Goal: Information Seeking & Learning: Learn about a topic

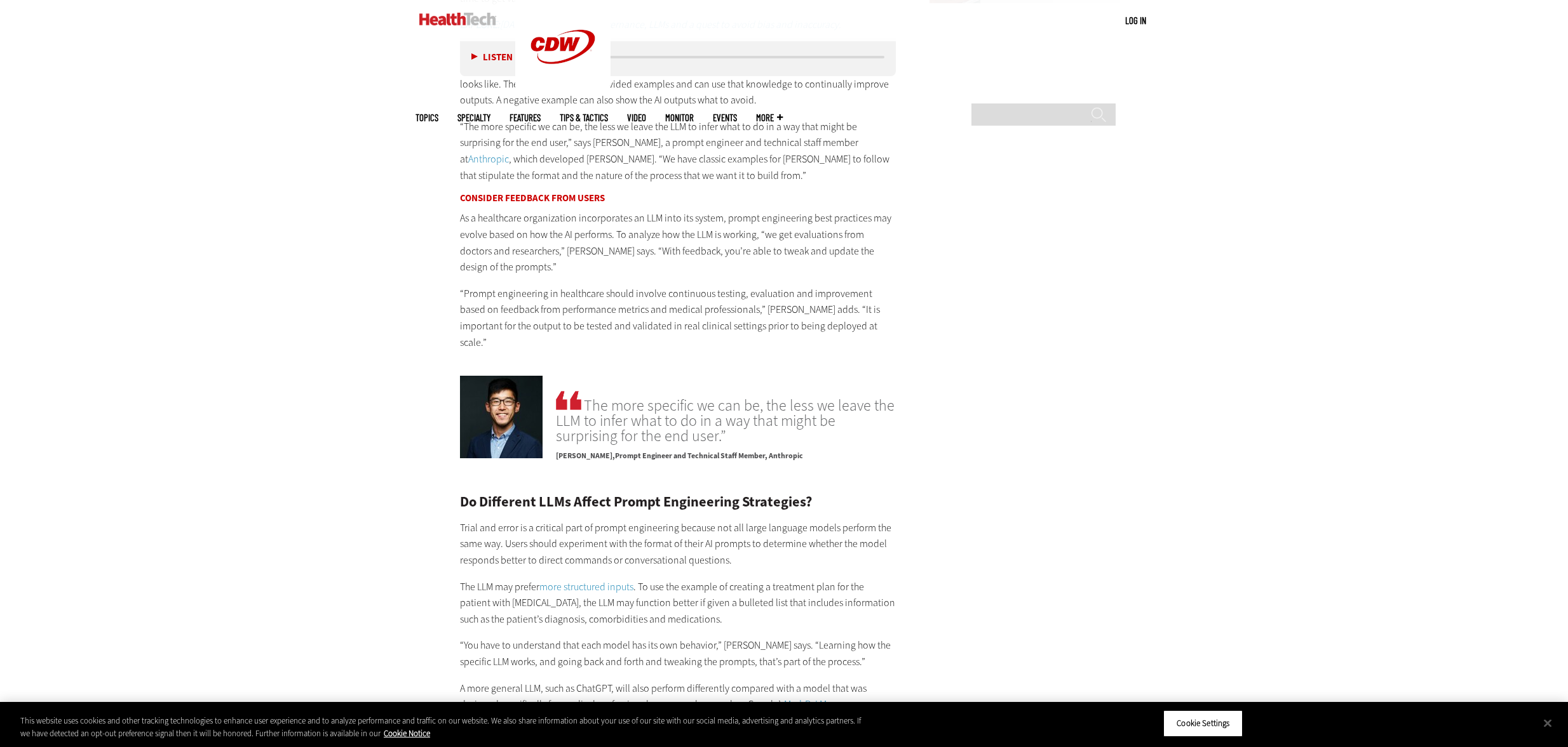
scroll to position [2062, 0]
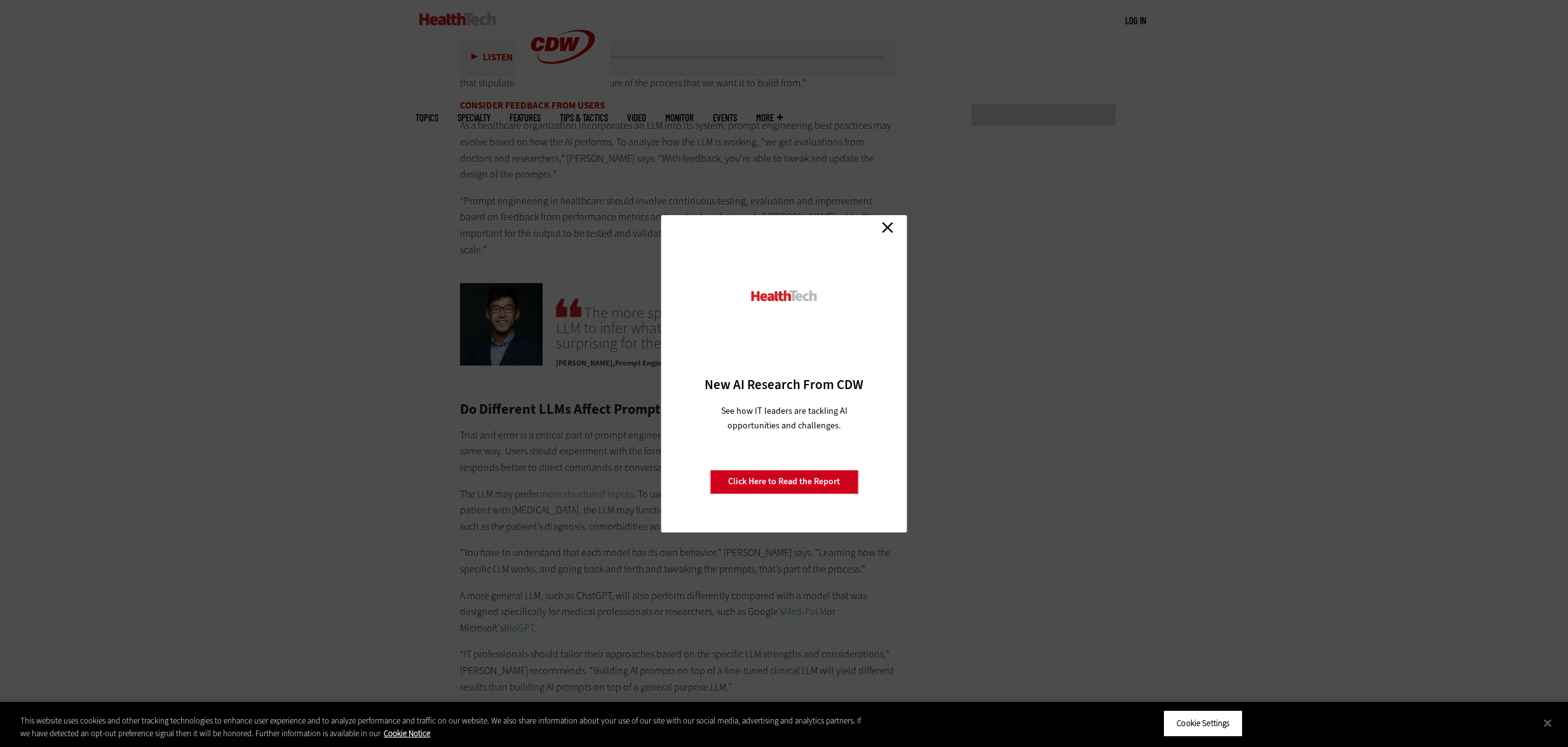
click at [889, 224] on link "Close" at bounding box center [887, 227] width 19 height 19
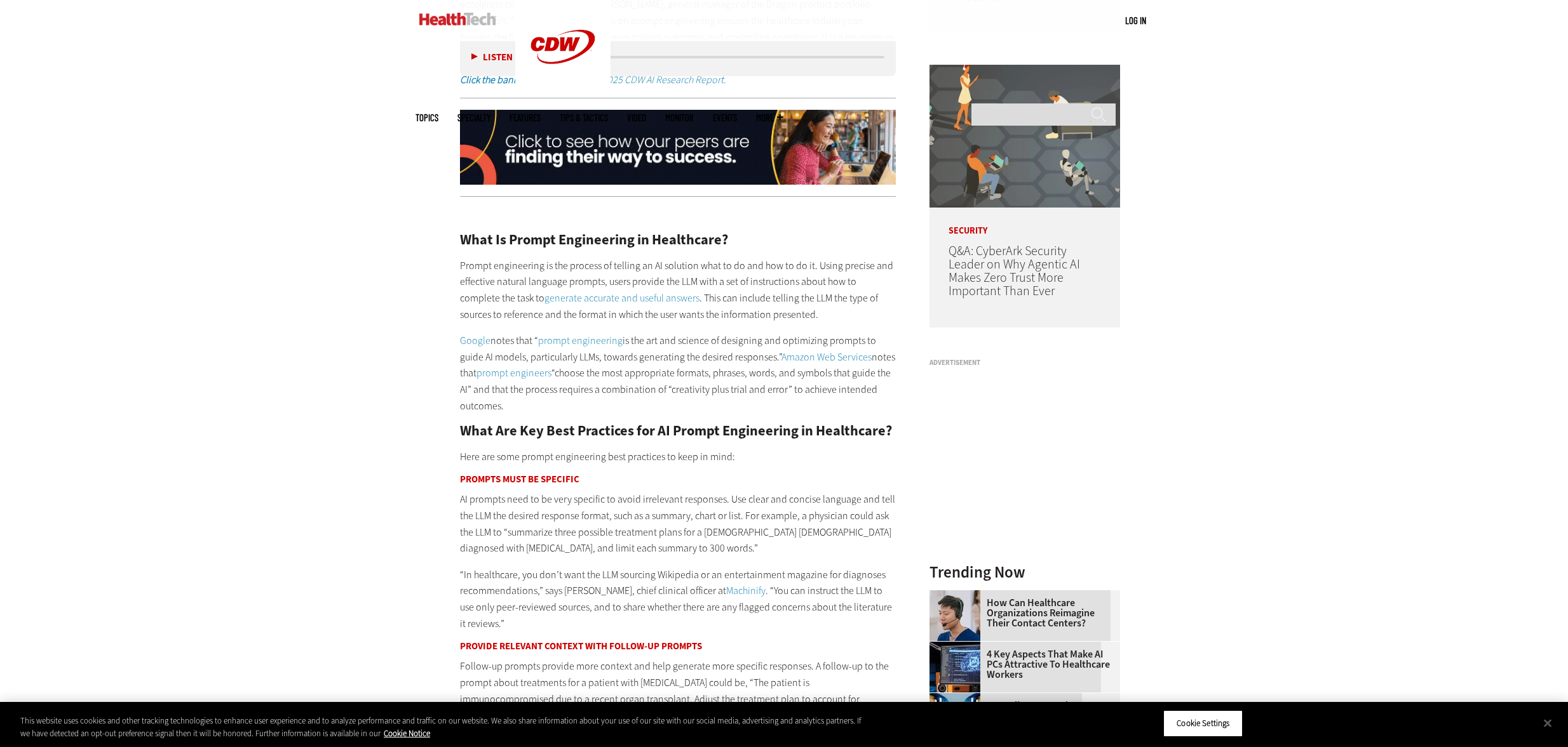
scroll to position [1099, 0]
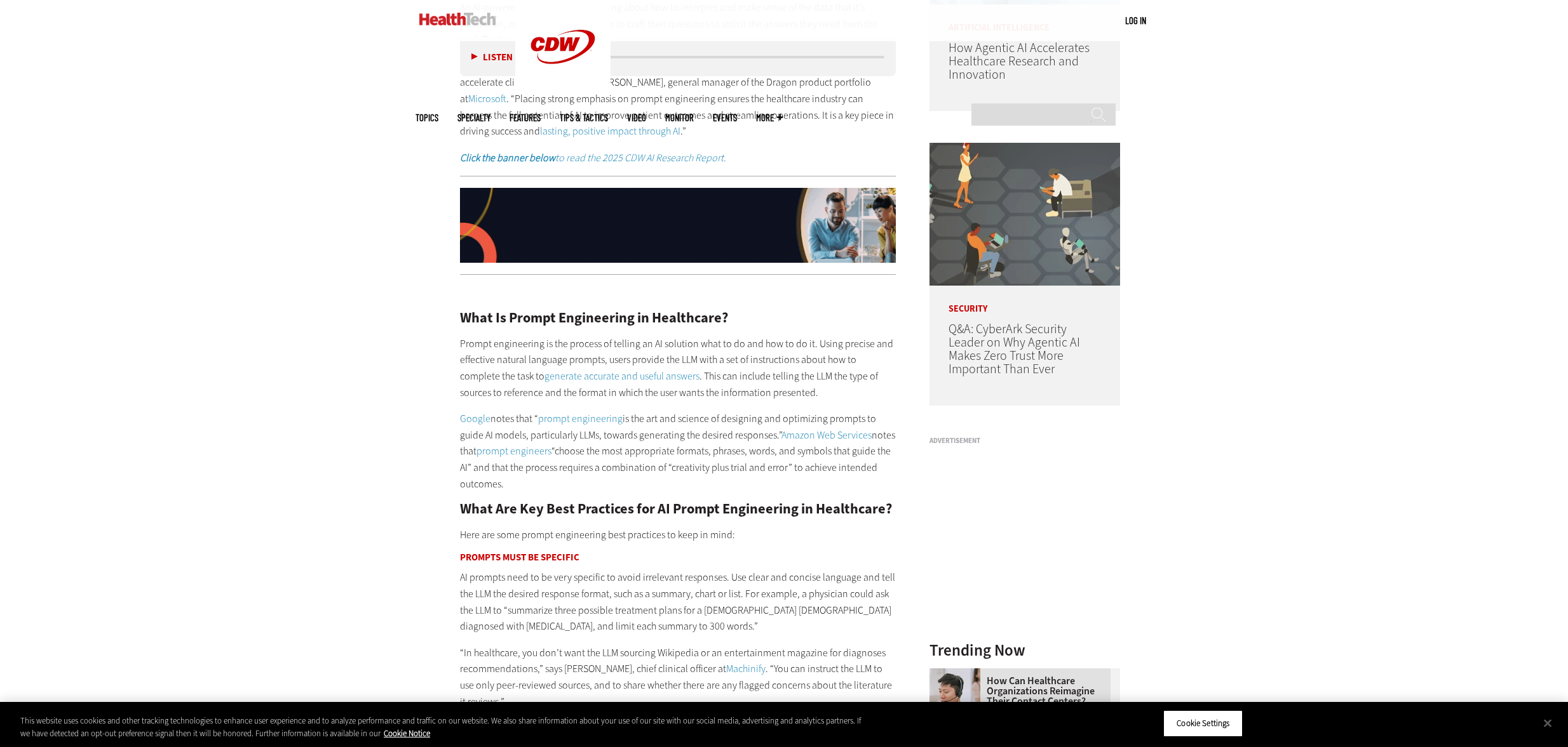
click at [461, 341] on p "Prompt engineering is the process of telling an AI solution what to do and how …" at bounding box center [678, 368] width 436 height 64
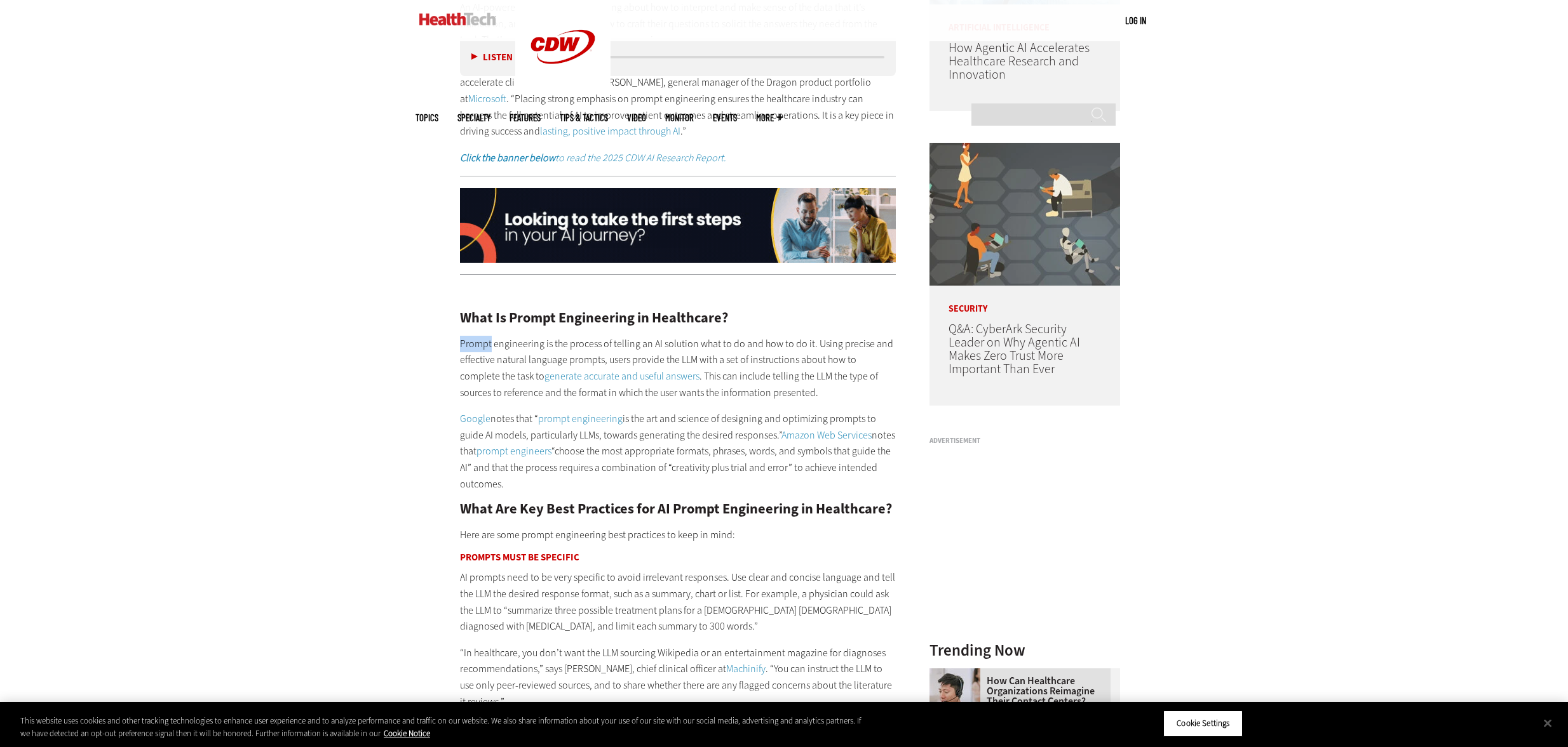
click at [461, 342] on p "Prompt engineering is the process of telling an AI solution what to do and how …" at bounding box center [678, 368] width 436 height 64
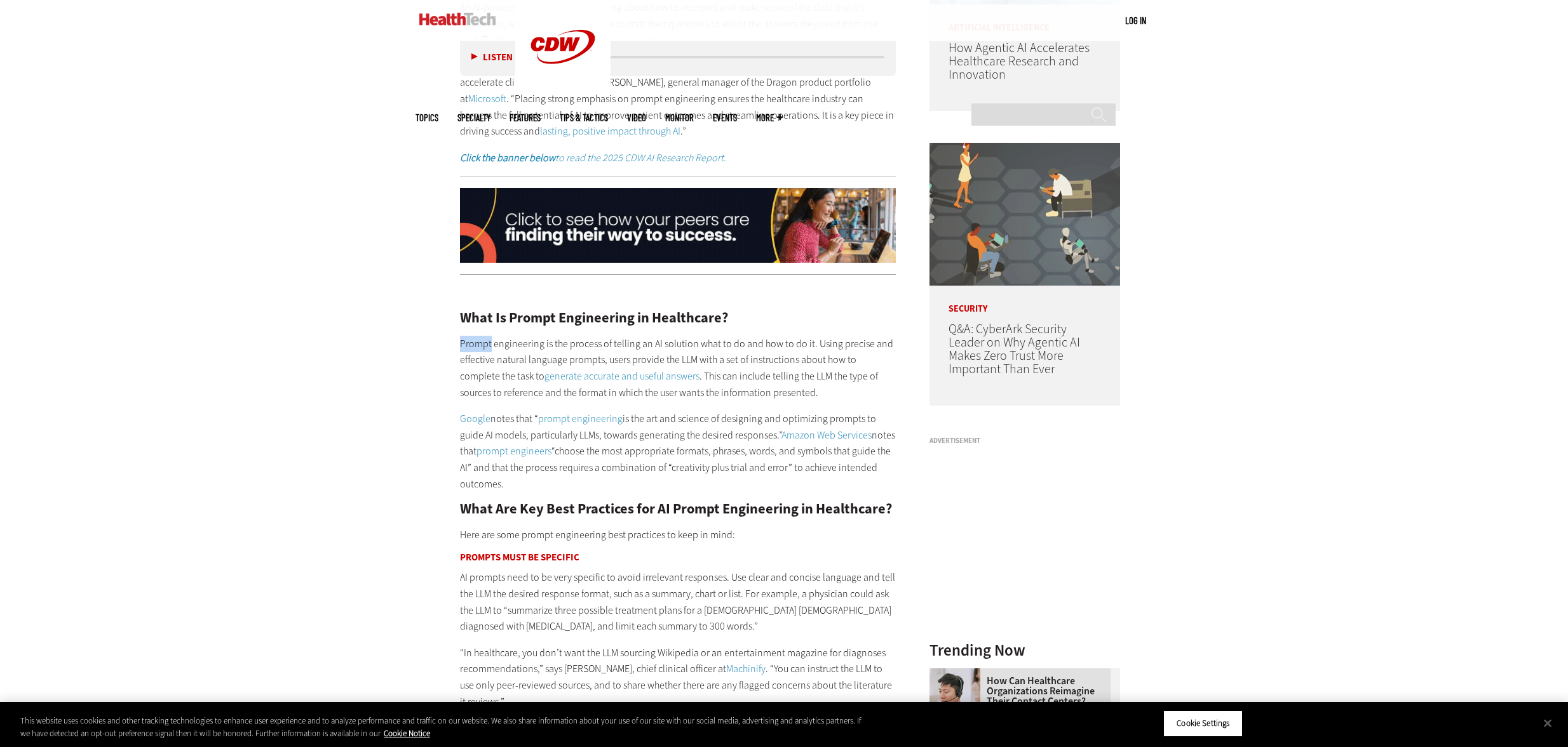
click at [461, 342] on p "Prompt engineering is the process of telling an AI solution what to do and how …" at bounding box center [678, 368] width 436 height 64
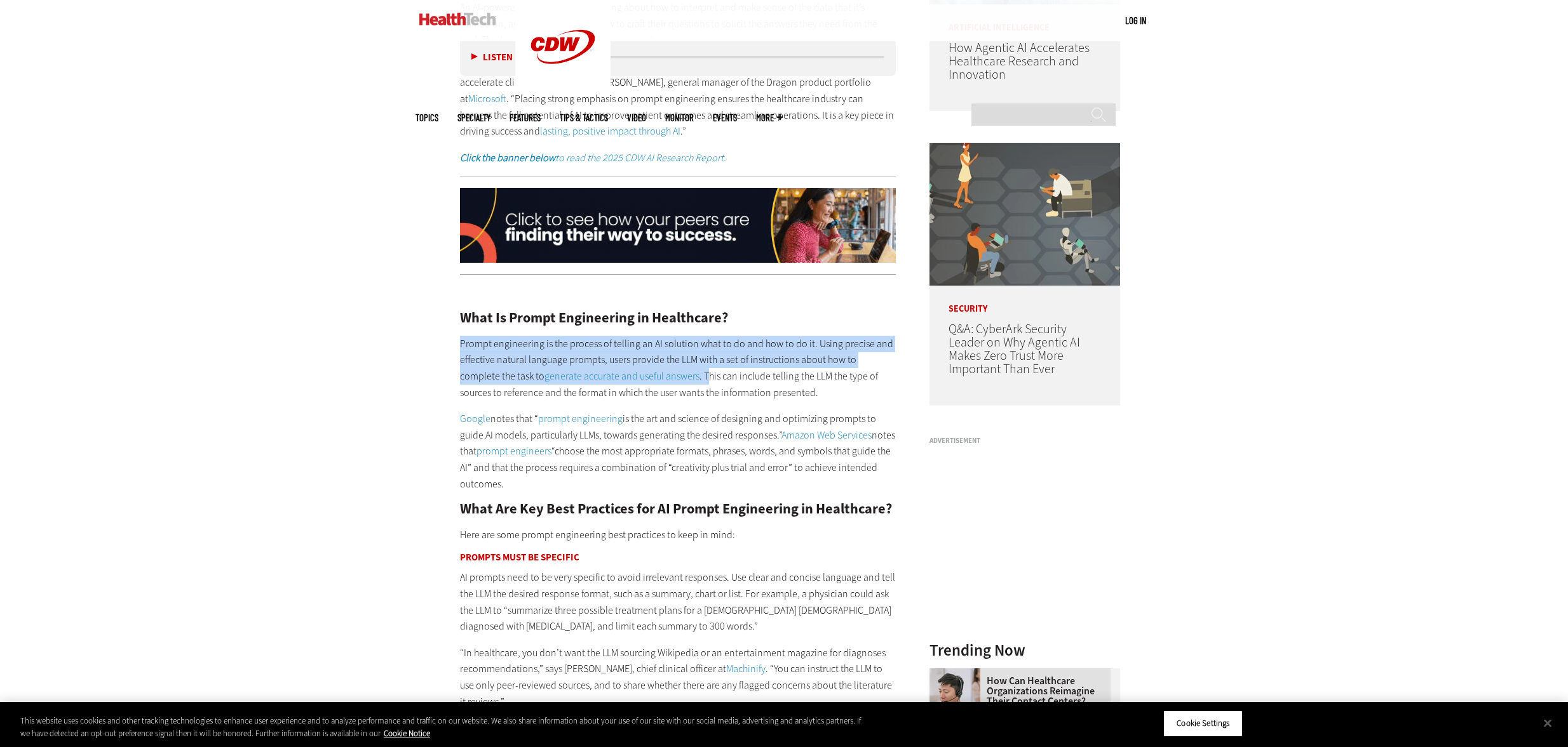
drag, startPoint x: 461, startPoint y: 342, endPoint x: 659, endPoint y: 377, distance: 201.1
click at [666, 377] on p "Prompt engineering is the process of telling an AI solution what to do and how …" at bounding box center [678, 368] width 436 height 64
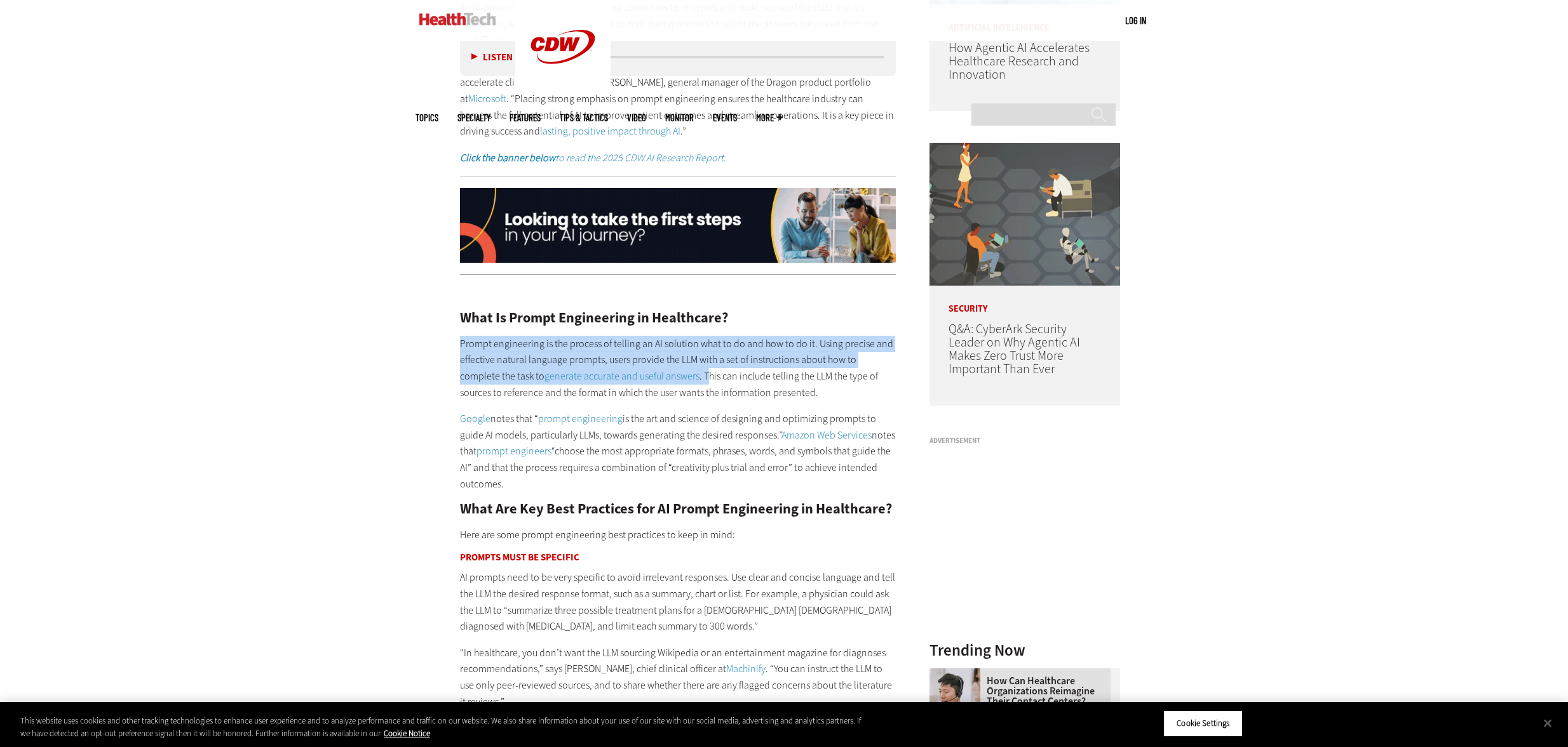
copy p "Prompt engineering is the process of telling an AI solution what to do and how …"
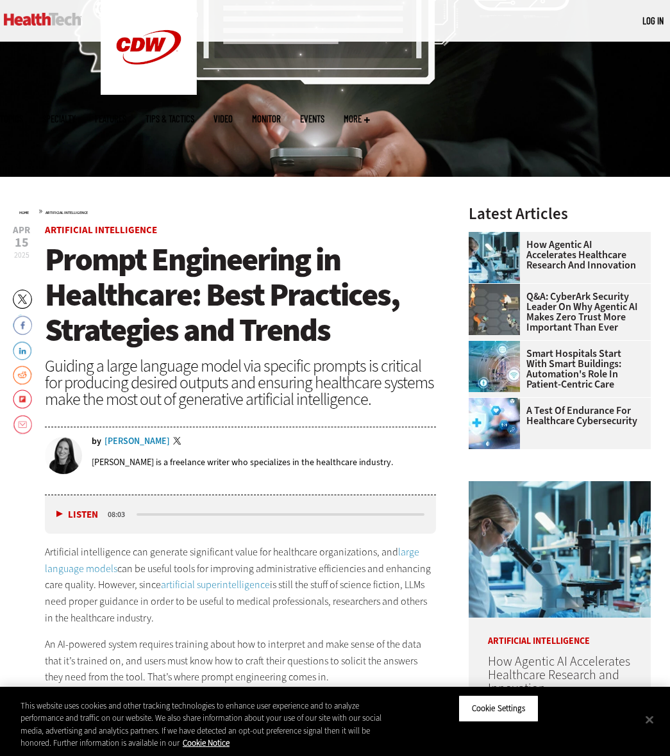
scroll to position [172, 0]
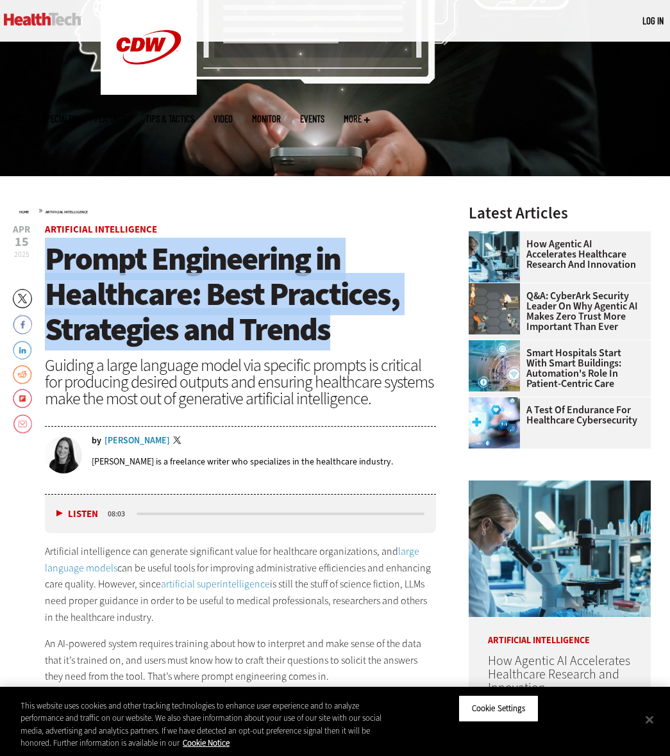
drag, startPoint x: 54, startPoint y: 258, endPoint x: 333, endPoint y: 323, distance: 286.8
click at [333, 323] on h1 "Prompt Engineering in Healthcare: Best Practices, Strategies and Trends" at bounding box center [240, 295] width 391 height 106
copy span "Prompt Engineering in Healthcare: Best Practices, Strategies and Trends"
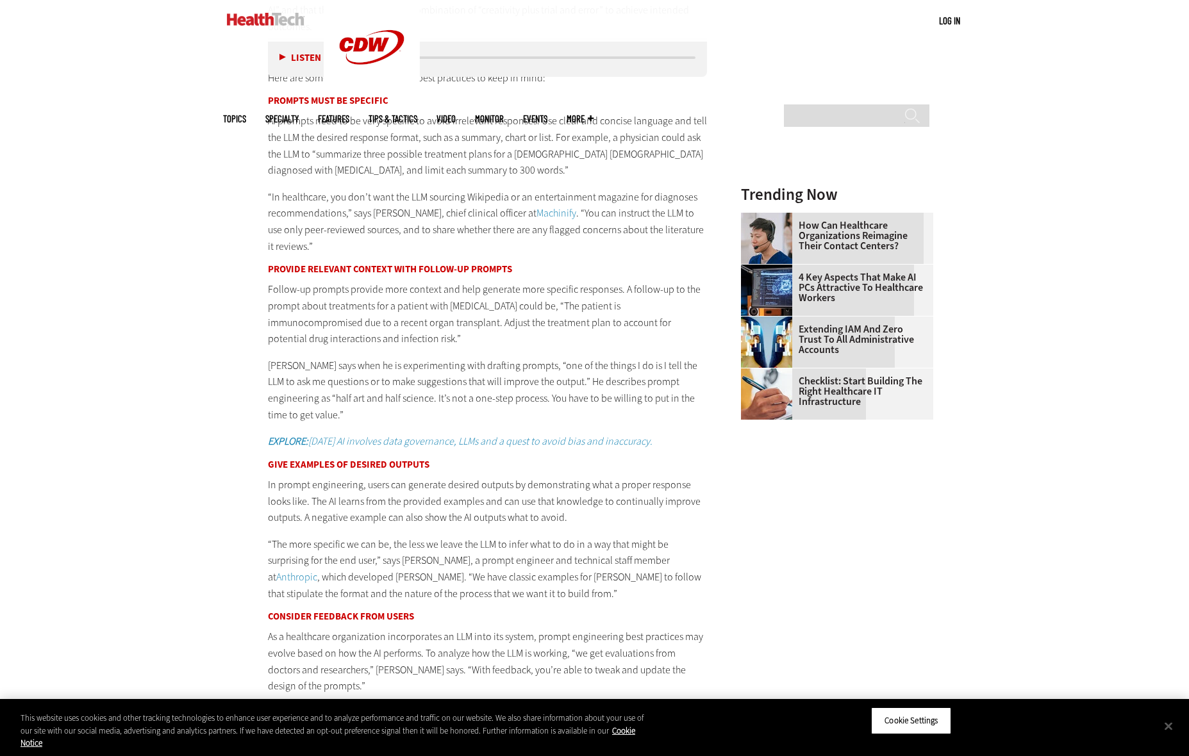
scroll to position [1397, 0]
